Goal: Check status: Check status

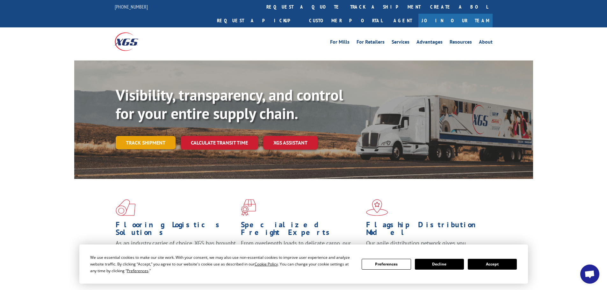
click at [147, 136] on link "Track shipment" at bounding box center [146, 142] width 60 height 13
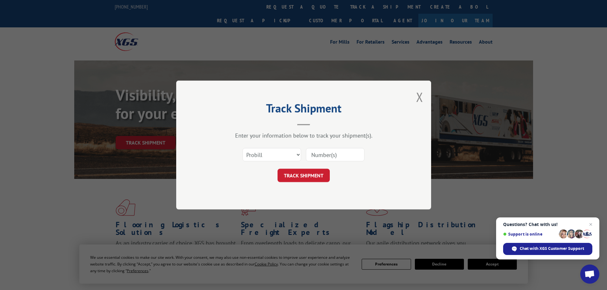
click at [418, 96] on button "Close modal" at bounding box center [419, 97] width 7 height 17
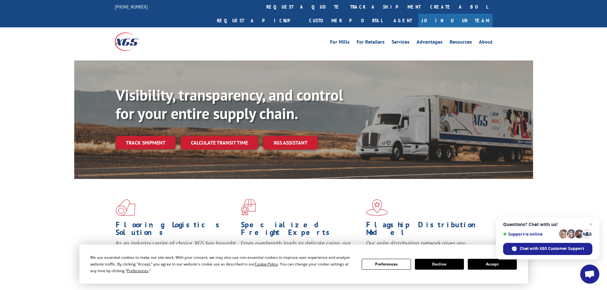
click at [494, 263] on button "Accept" at bounding box center [492, 264] width 49 height 11
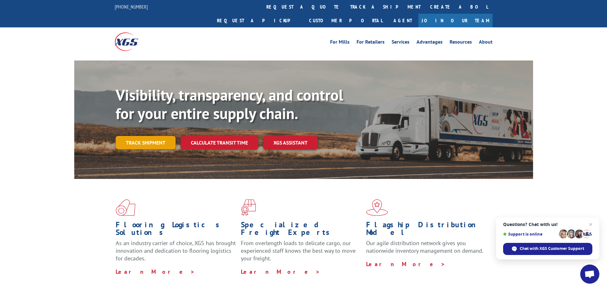
click at [145, 136] on link "Track shipment" at bounding box center [146, 142] width 60 height 13
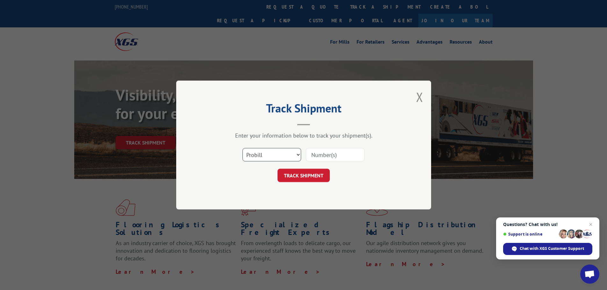
click at [268, 153] on select "Select category... Probill BOL PO" at bounding box center [271, 154] width 59 height 13
select select "bol"
click at [242, 148] on select "Select category... Probill BOL PO" at bounding box center [271, 154] width 59 height 13
click at [314, 153] on input at bounding box center [335, 154] width 59 height 13
paste input "7068386"
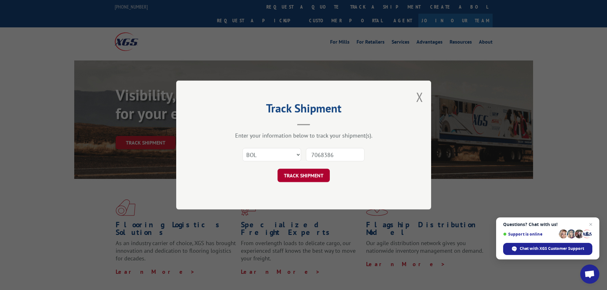
type input "7068386"
click at [303, 178] on button "TRACK SHIPMENT" at bounding box center [303, 175] width 52 height 13
